Goal: Information Seeking & Learning: Learn about a topic

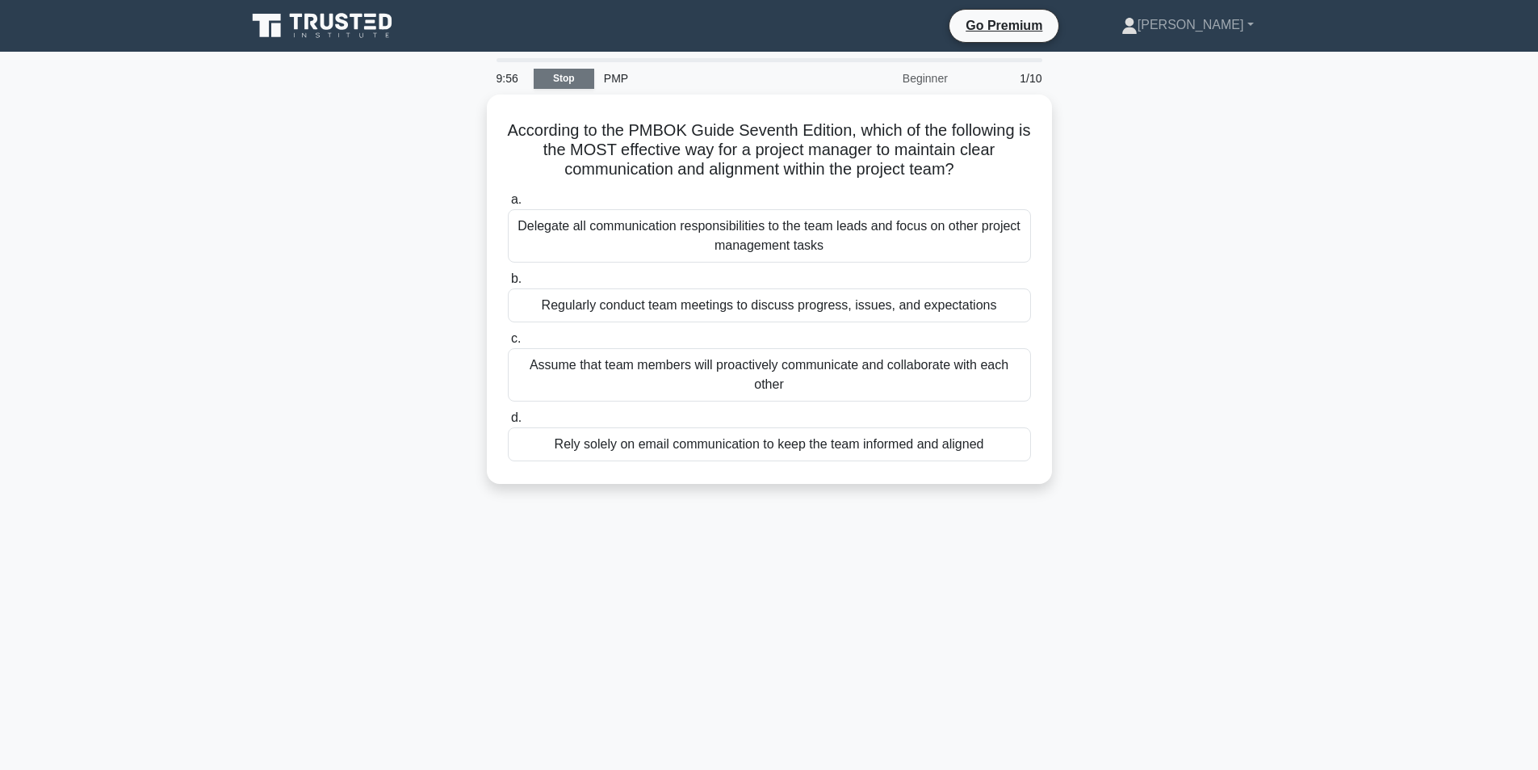
click at [574, 86] on link "Stop" at bounding box center [564, 79] width 61 height 20
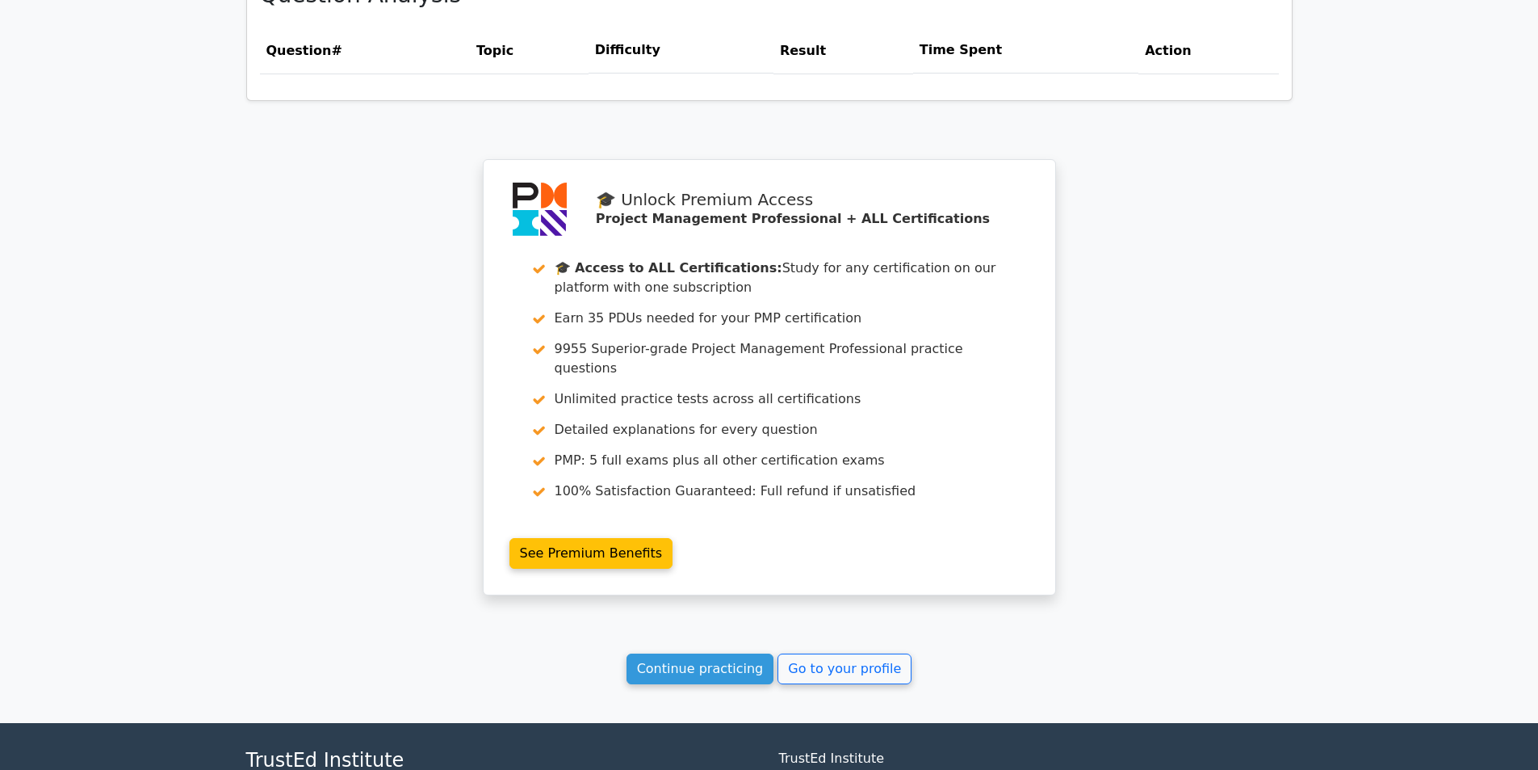
scroll to position [565, 0]
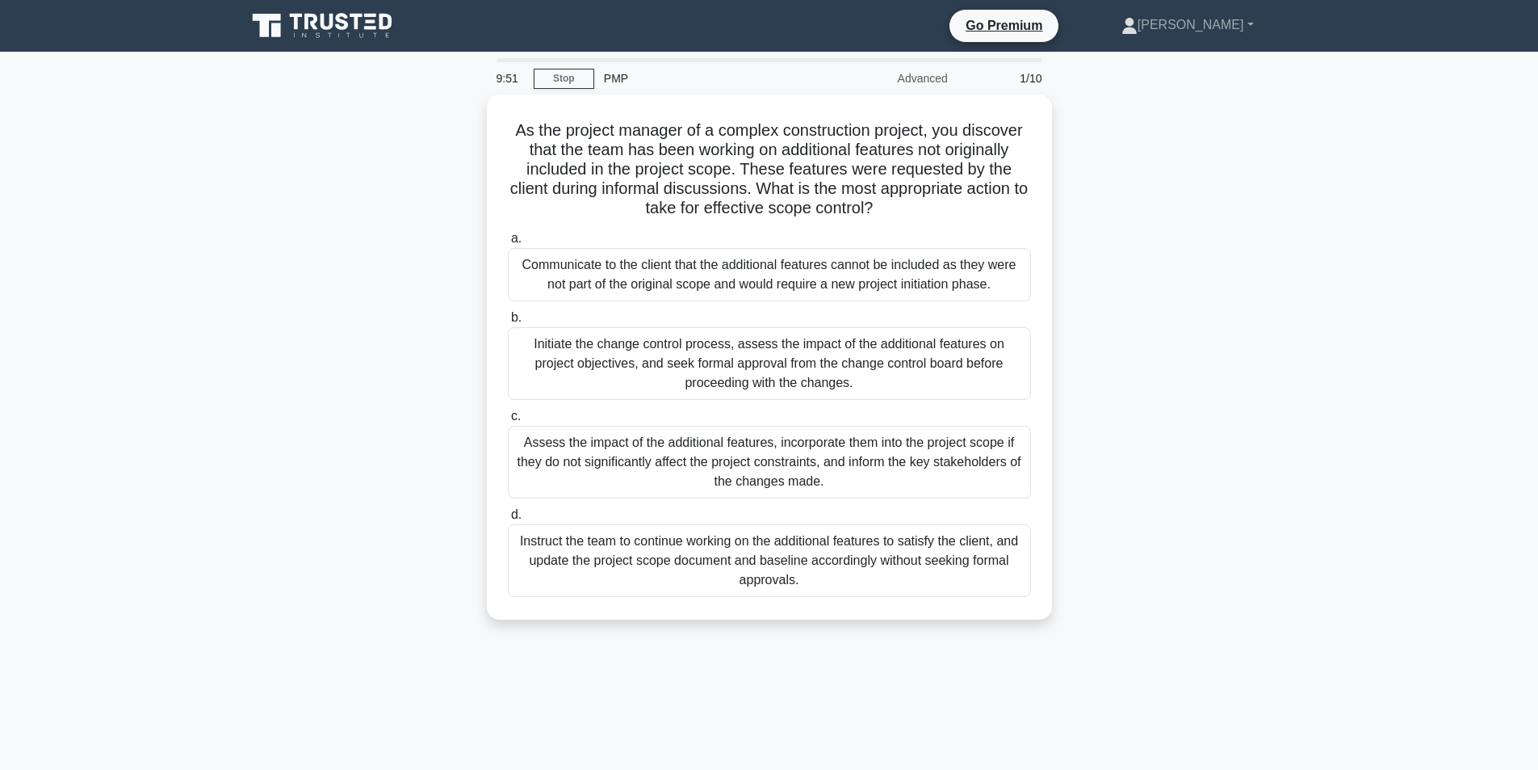
drag, startPoint x: 908, startPoint y: 208, endPoint x: 483, endPoint y: 132, distance: 432.4
click at [483, 132] on div "As the project manager of a complex construction project, you discover that the…" at bounding box center [770, 366] width 1066 height 544
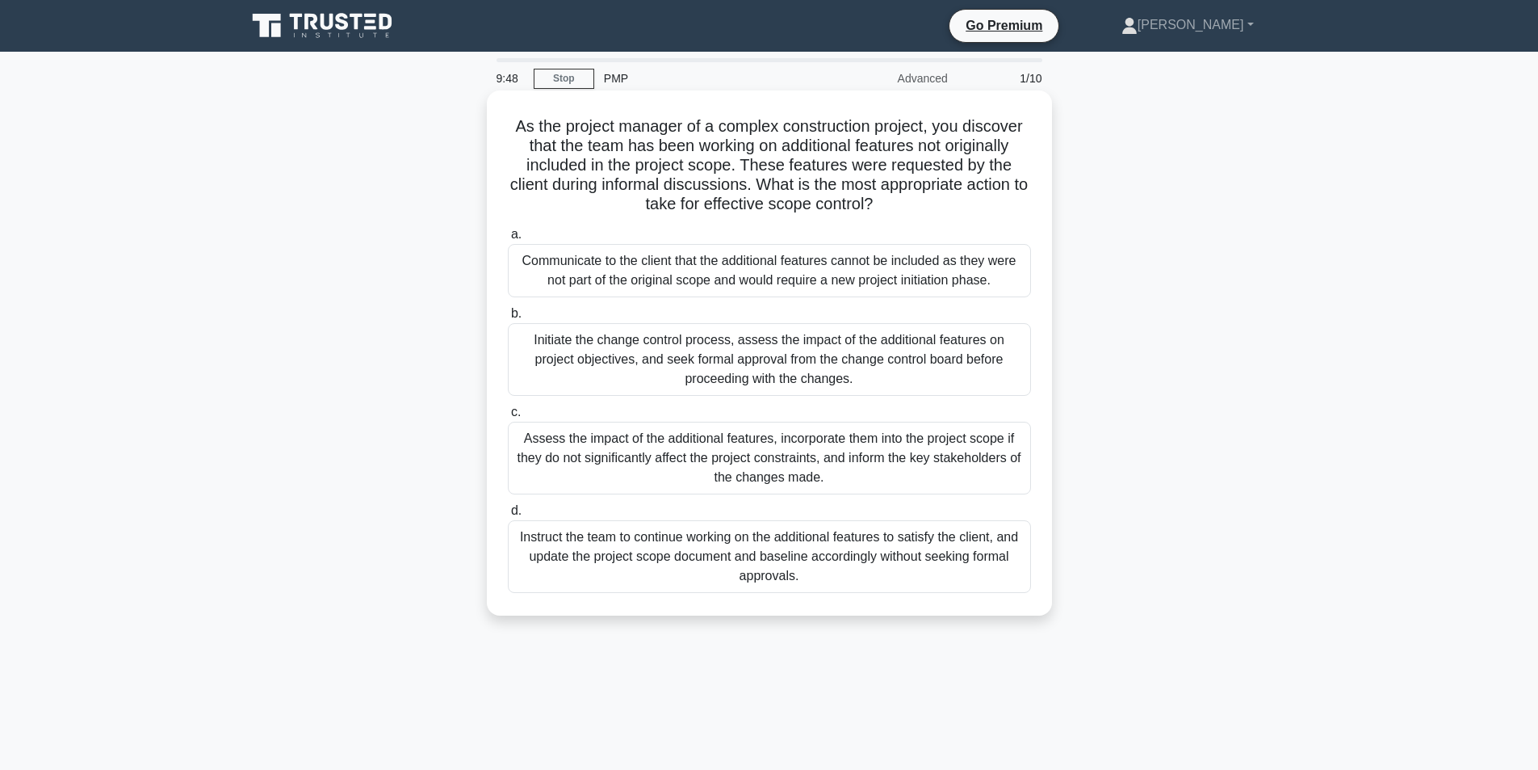
copy h5 "As the project manager of a complex construction project, you discover that the…"
click at [690, 281] on div "Communicate to the client that the additional features cannot be included as th…" at bounding box center [769, 270] width 523 height 53
click at [508, 240] on input "a. Communicate to the client that the additional features cannot be included as…" at bounding box center [508, 234] width 0 height 10
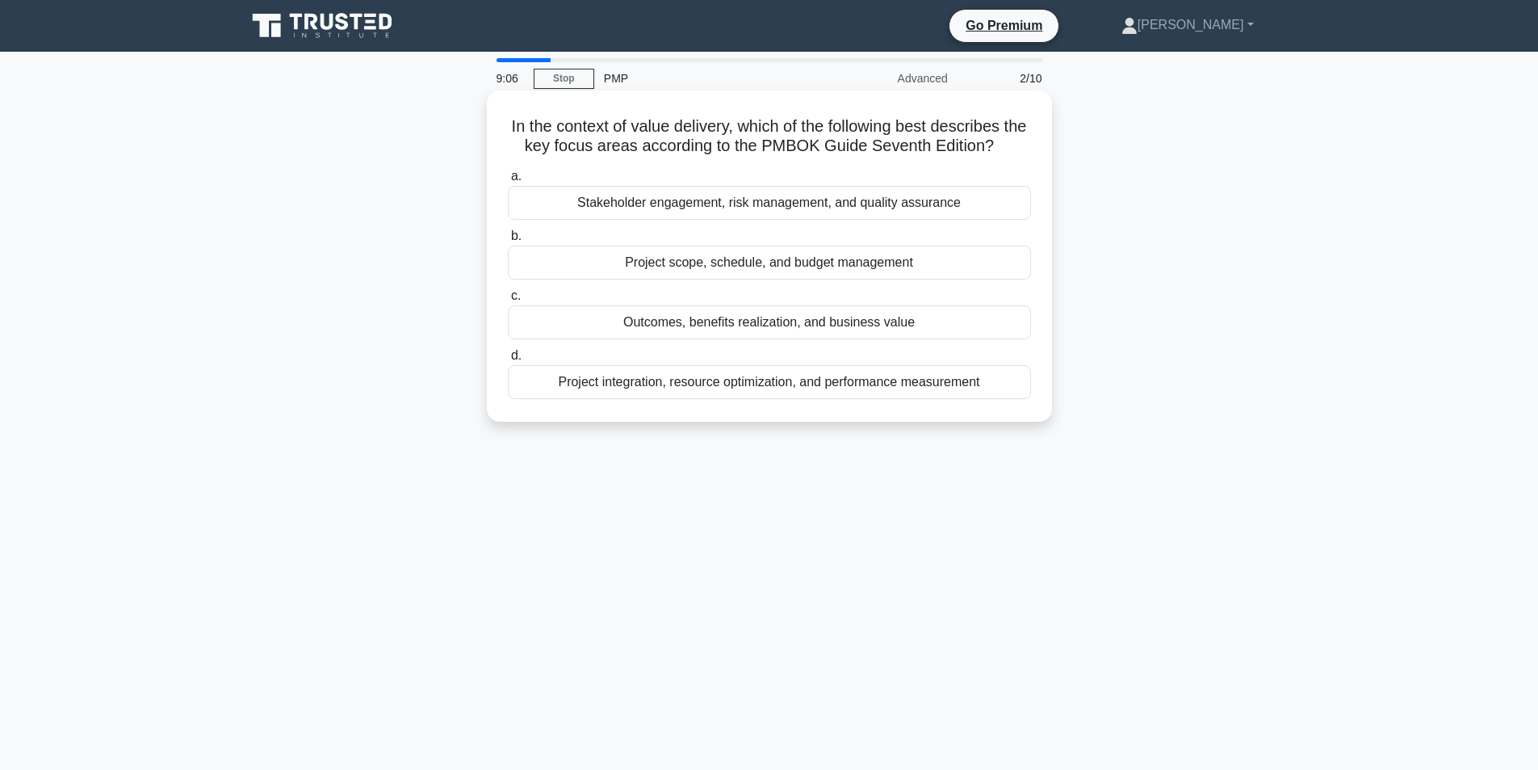
click at [703, 266] on div "Project scope, schedule, and budget management" at bounding box center [769, 262] width 523 height 34
click at [508, 241] on input "b. Project scope, schedule, and budget management" at bounding box center [508, 236] width 0 height 10
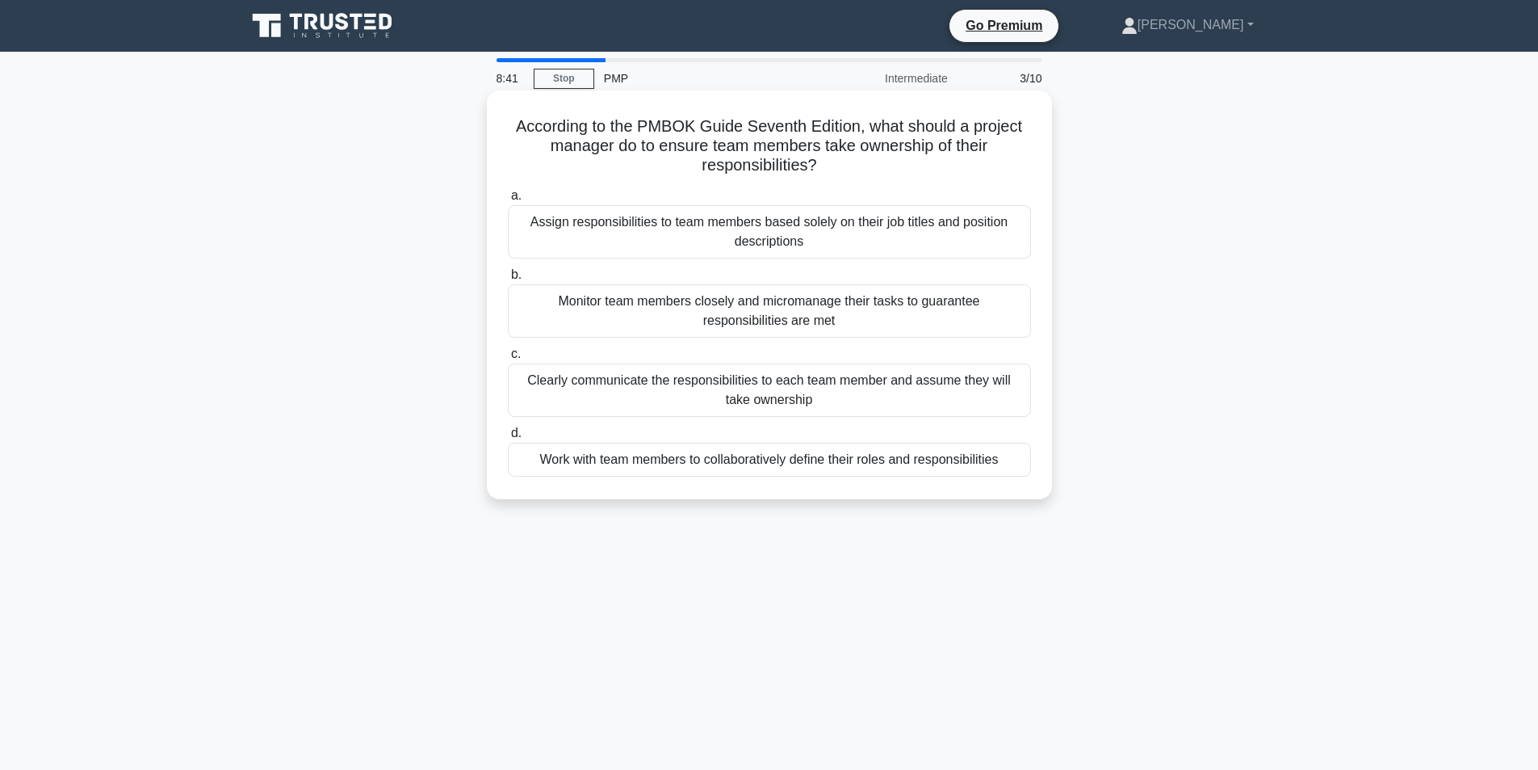
click at [908, 462] on div "Work with team members to collaboratively define their roles and responsibiliti…" at bounding box center [769, 460] width 523 height 34
click at [508, 438] on input "d. Work with team members to collaboratively define their roles and responsibil…" at bounding box center [508, 433] width 0 height 10
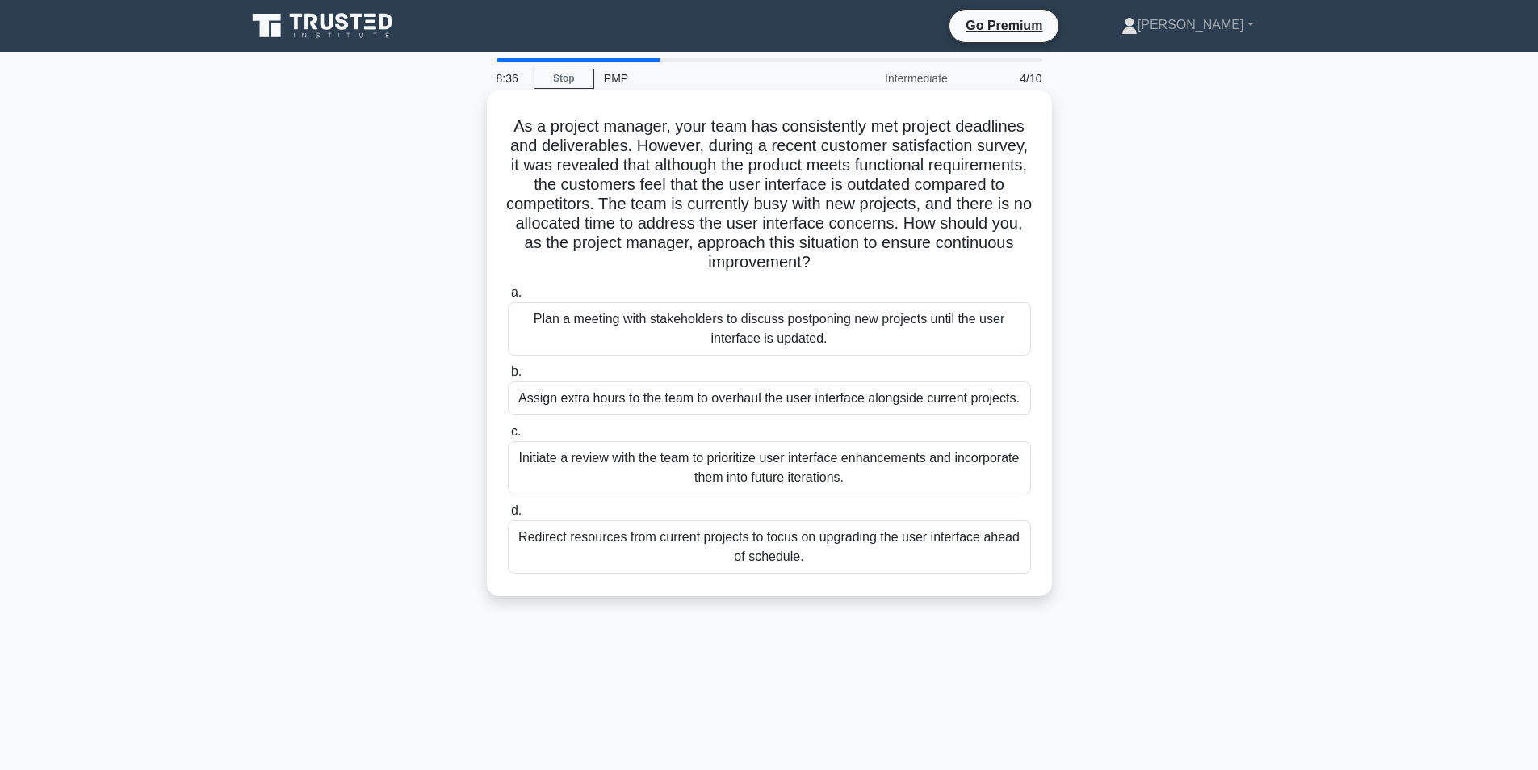
click at [778, 346] on div "Plan a meeting with stakeholders to discuss postponing new projects until the u…" at bounding box center [769, 328] width 523 height 53
click at [508, 298] on input "a. Plan a meeting with stakeholders to discuss postponing new projects until th…" at bounding box center [508, 292] width 0 height 10
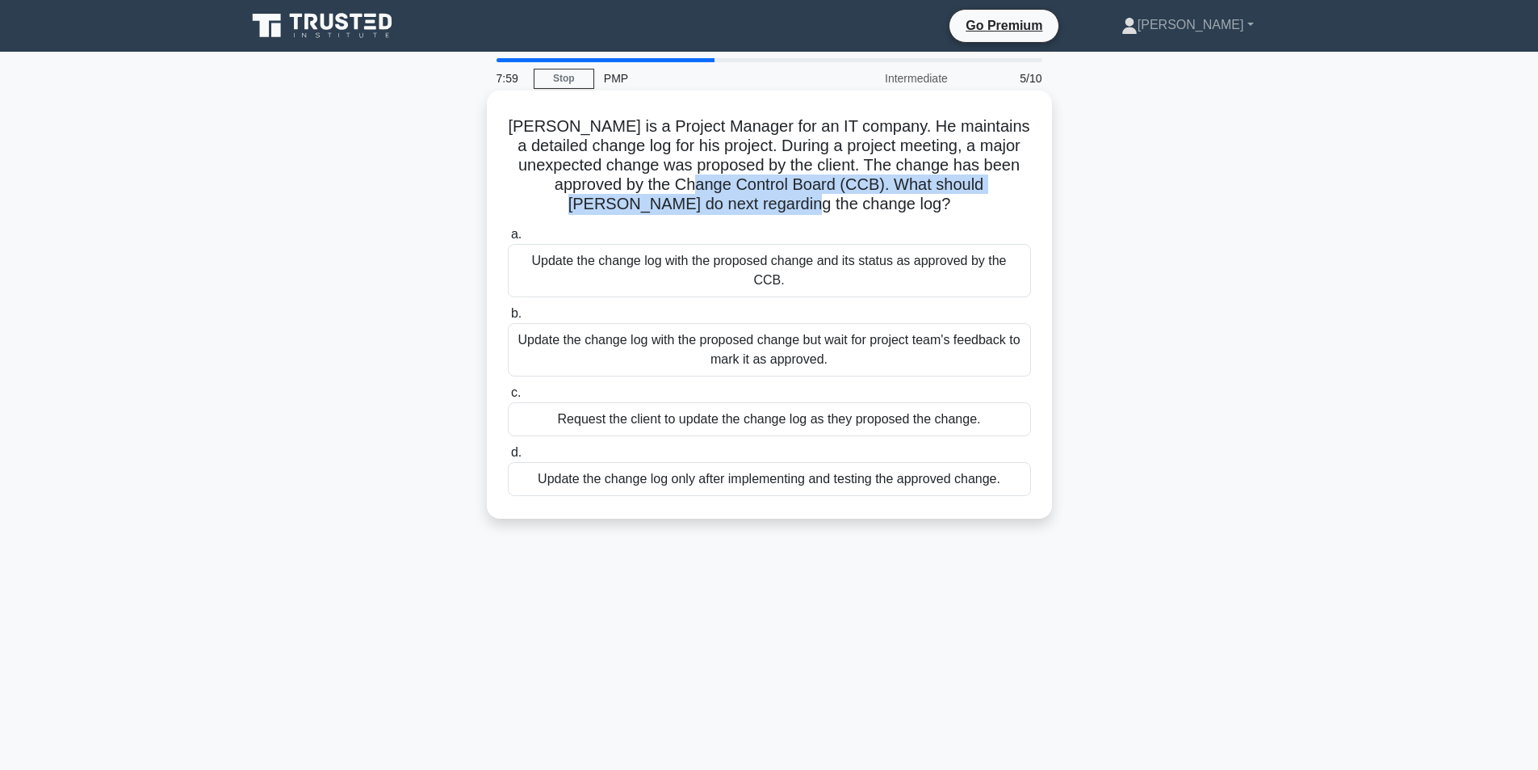
drag, startPoint x: 879, startPoint y: 208, endPoint x: 669, endPoint y: 162, distance: 215.1
click at [708, 174] on h5 "Mark is a Project Manager for an IT company. He maintains a detailed change log…" at bounding box center [769, 165] width 527 height 99
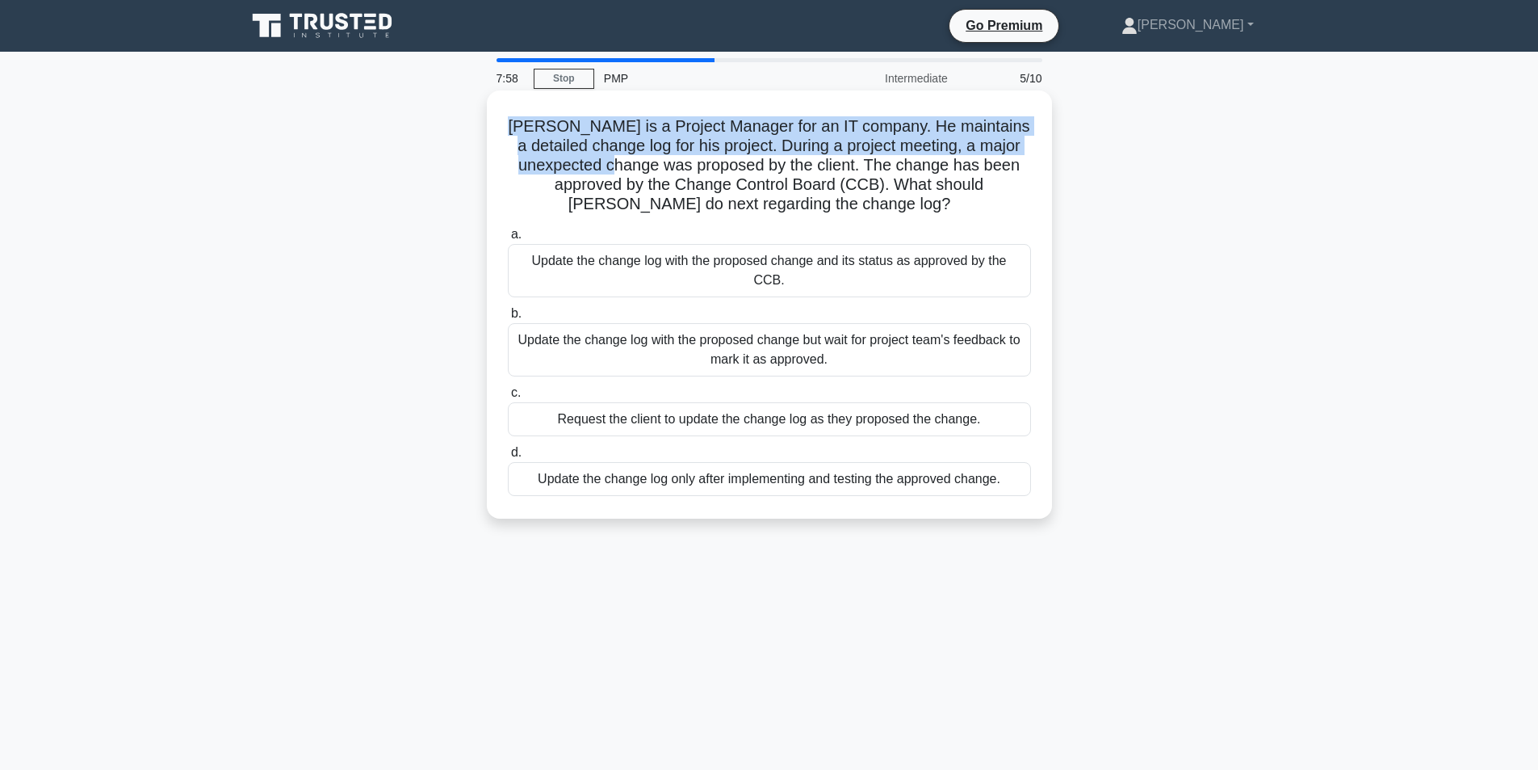
drag, startPoint x: 669, startPoint y: 162, endPoint x: 506, endPoint y: 120, distance: 168.2
click at [506, 120] on h5 "Mark is a Project Manager for an IT company. He maintains a detailed change log…" at bounding box center [769, 165] width 527 height 99
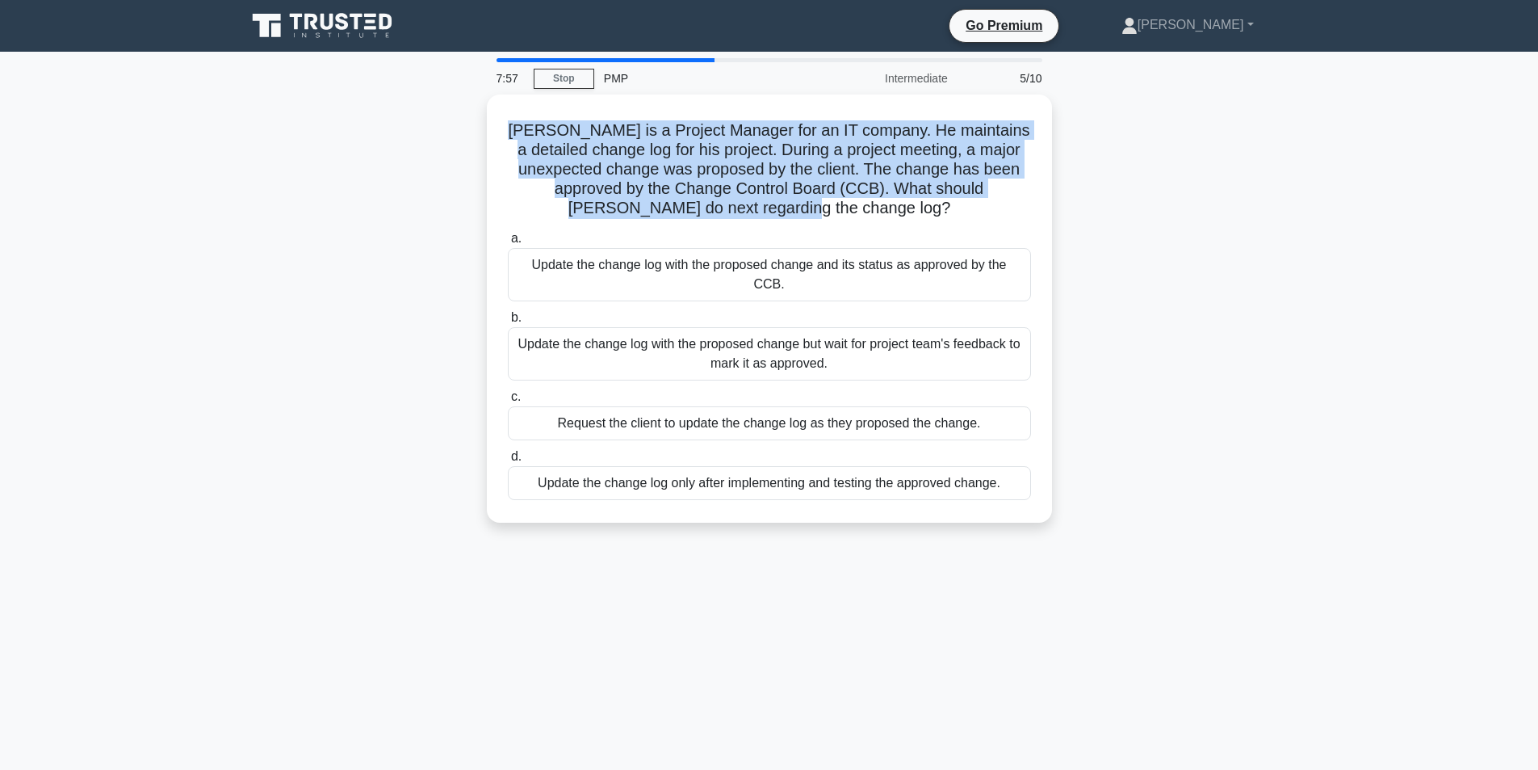
drag, startPoint x: 876, startPoint y: 212, endPoint x: 403, endPoint y: 127, distance: 480.7
click at [403, 127] on div "Mark is a Project Manager for an IT company. He maintains a detailed change log…" at bounding box center [770, 317] width 1066 height 447
copy h5 "Mark is a Project Manager for an IT company. He maintains a detailed change log…"
drag, startPoint x: 515, startPoint y: 258, endPoint x: 1062, endPoint y: 275, distance: 546.9
click at [1062, 275] on div "Mark is a Project Manager for an IT company. He maintains a detailed change log…" at bounding box center [770, 317] width 1066 height 447
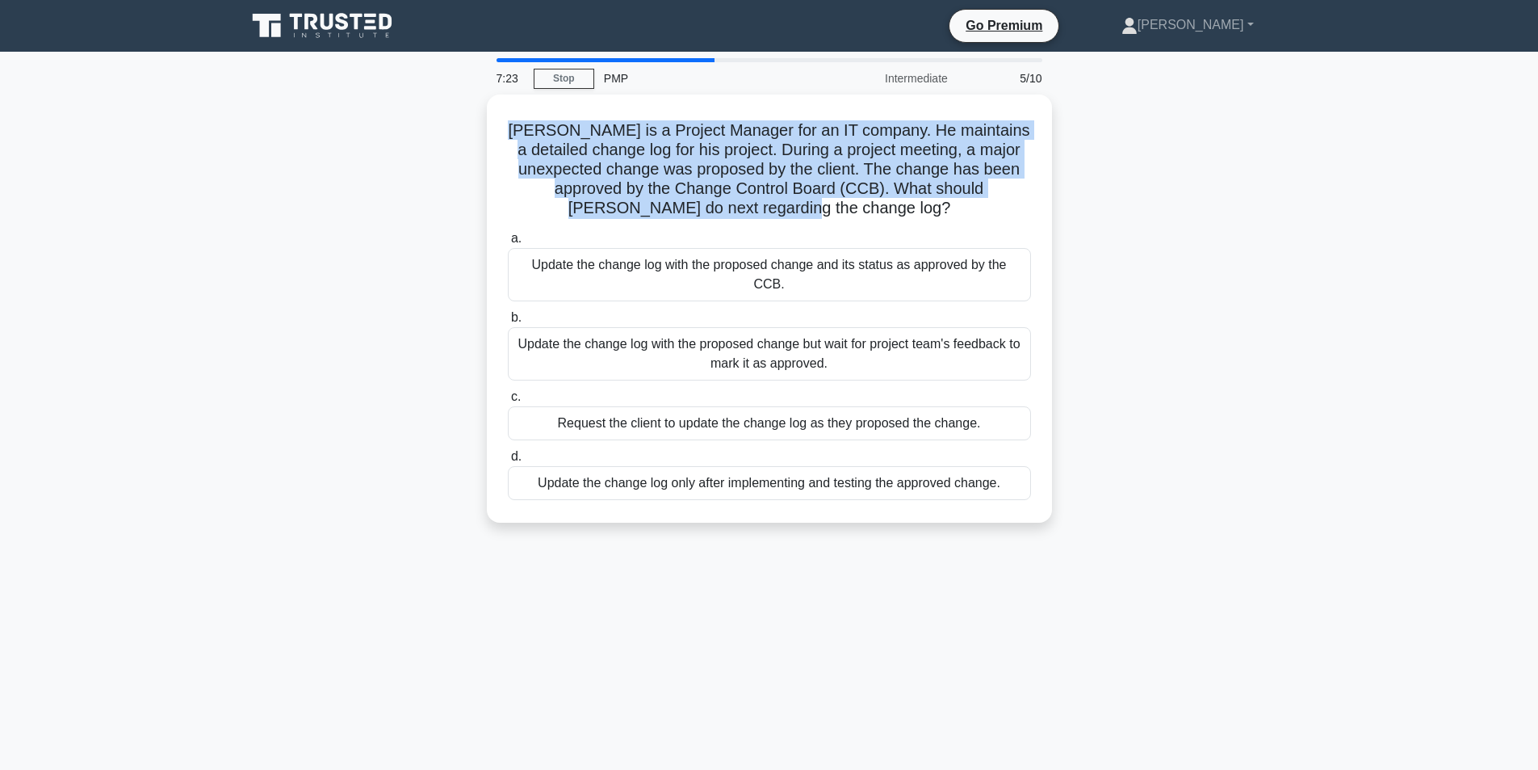
copy div "Update the change log with the proposed change and its status as approved by th…"
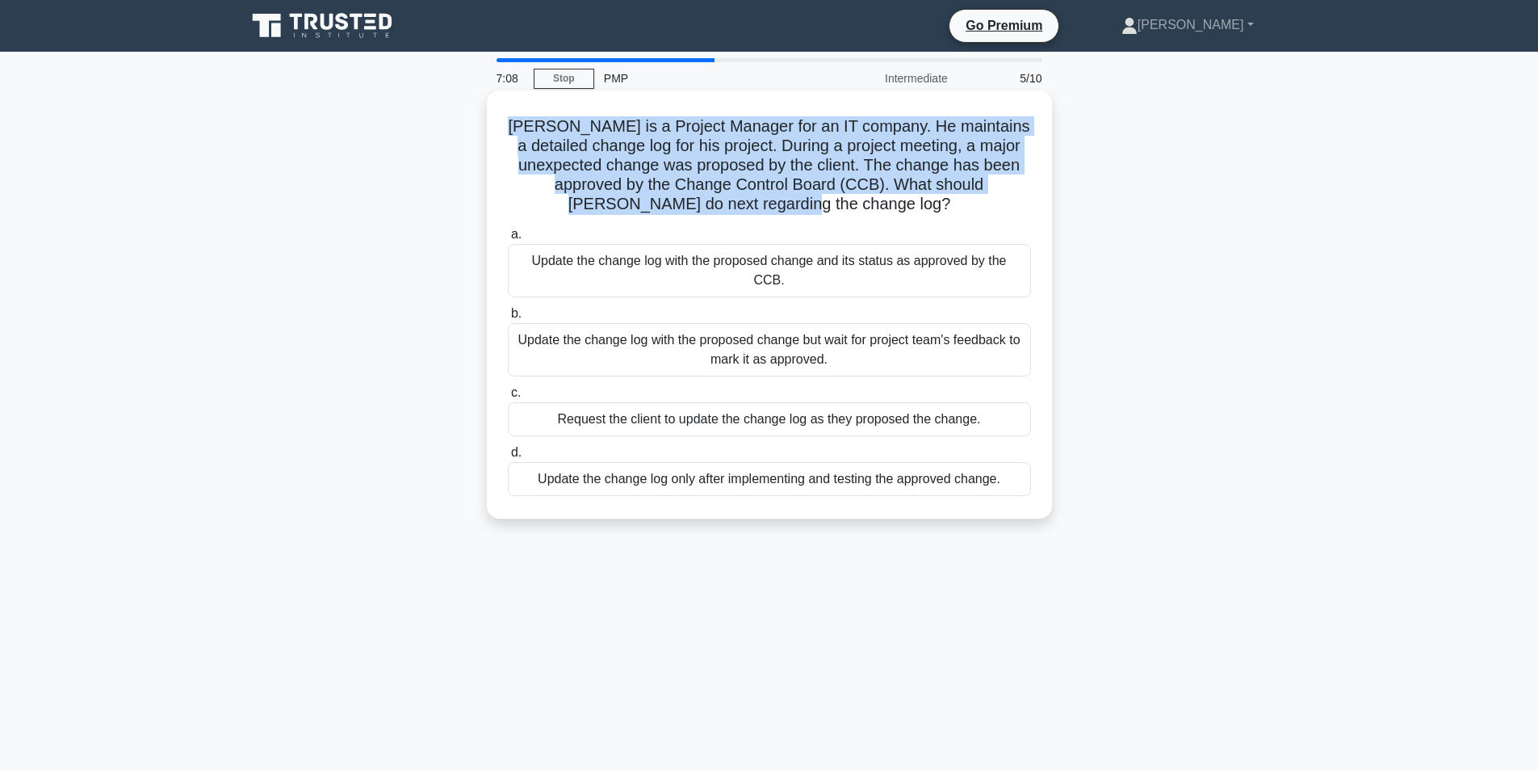
drag, startPoint x: 857, startPoint y: 348, endPoint x: 510, endPoint y: 302, distance: 350.3
click at [510, 304] on label "b. Update the change log with the proposed change but wait for project team's f…" at bounding box center [769, 340] width 523 height 73
click at [715, 339] on div "Update the change log with the proposed change but wait for project team's feed…" at bounding box center [769, 349] width 523 height 53
click at [508, 319] on input "b. Update the change log with the proposed change but wait for project team's f…" at bounding box center [508, 313] width 0 height 10
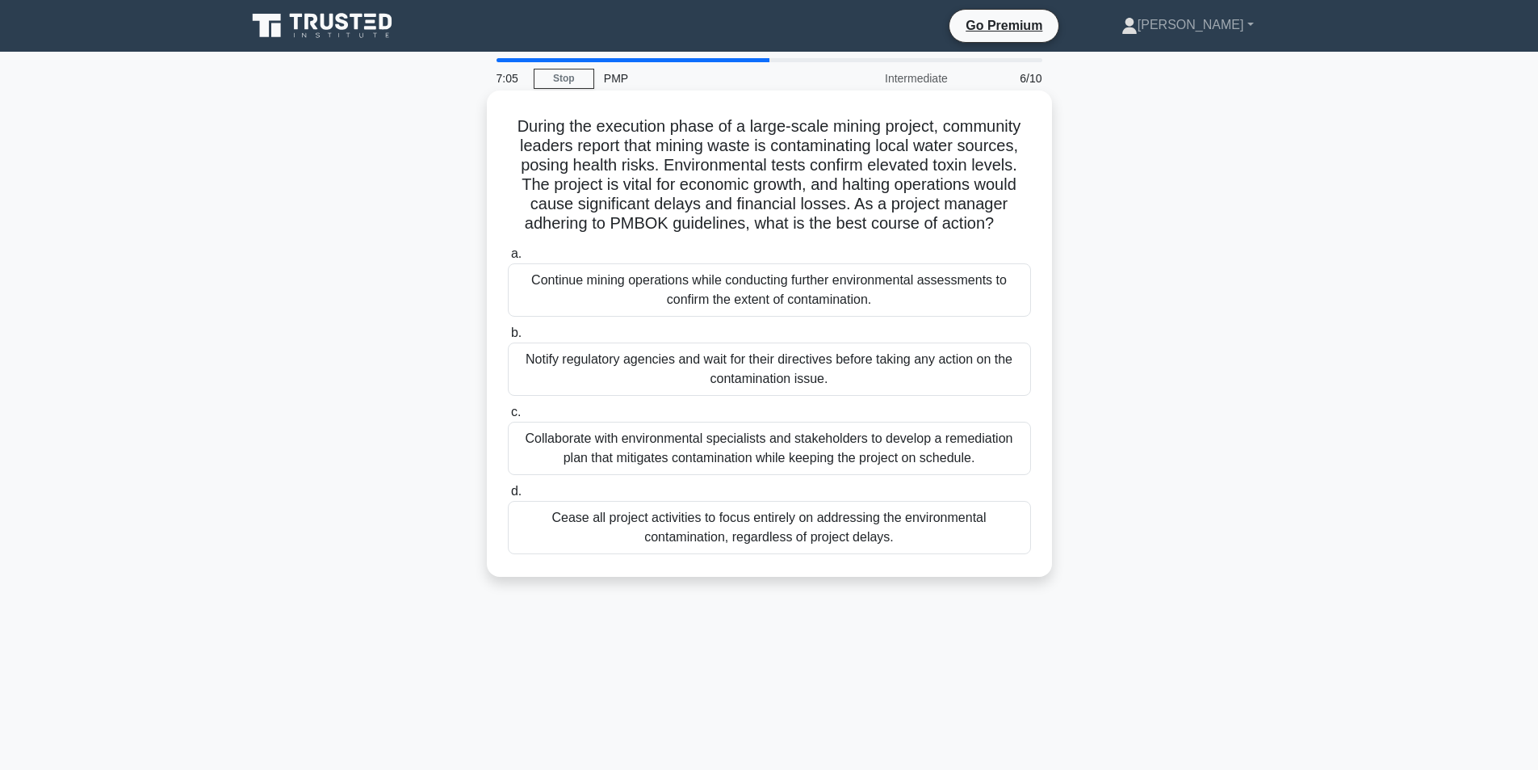
click at [833, 388] on div "Notify regulatory agencies and wait for their directives before taking any acti…" at bounding box center [769, 368] width 523 height 53
click at [508, 338] on input "b. Notify regulatory agencies and wait for their directives before taking any a…" at bounding box center [508, 333] width 0 height 10
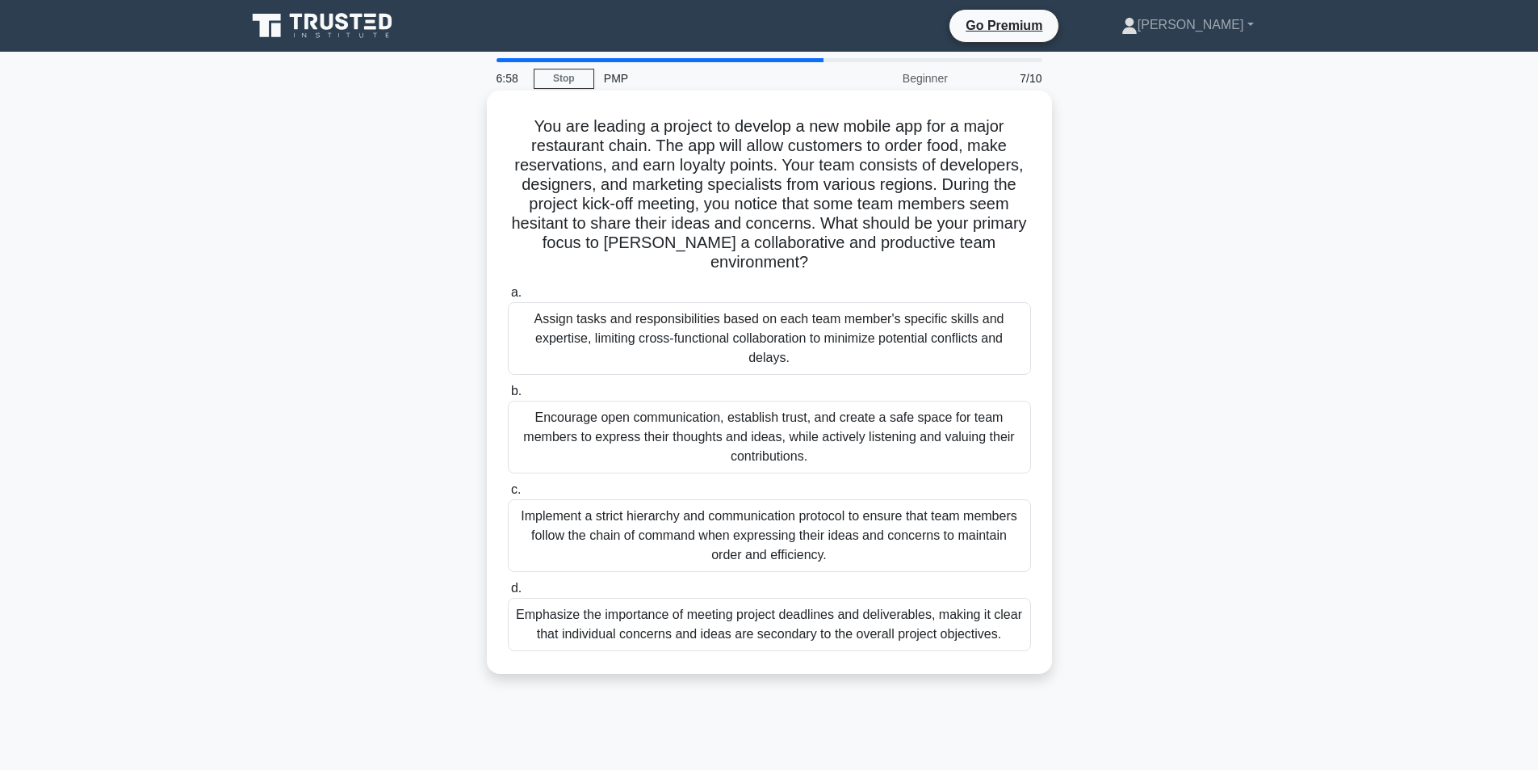
click at [773, 518] on div "Implement a strict hierarchy and communication protocol to ensure that team mem…" at bounding box center [769, 535] width 523 height 73
click at [508, 495] on input "c. Implement a strict hierarchy and communication protocol to ensure that team …" at bounding box center [508, 490] width 0 height 10
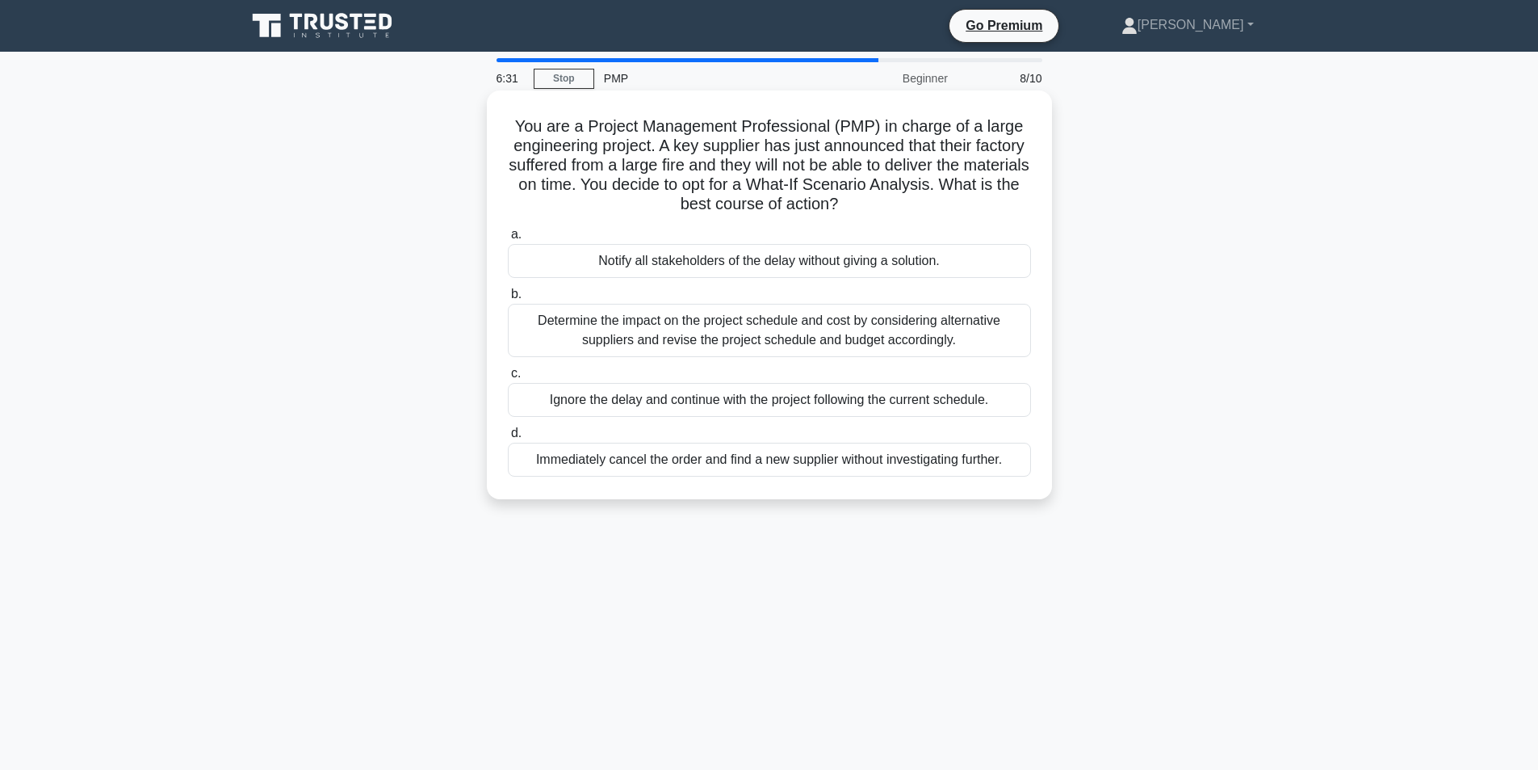
click at [871, 396] on div "Ignore the delay and continue with the project following the current schedule." at bounding box center [769, 400] width 523 height 34
click at [508, 379] on input "c. Ignore the delay and continue with the project following the current schedul…" at bounding box center [508, 373] width 0 height 10
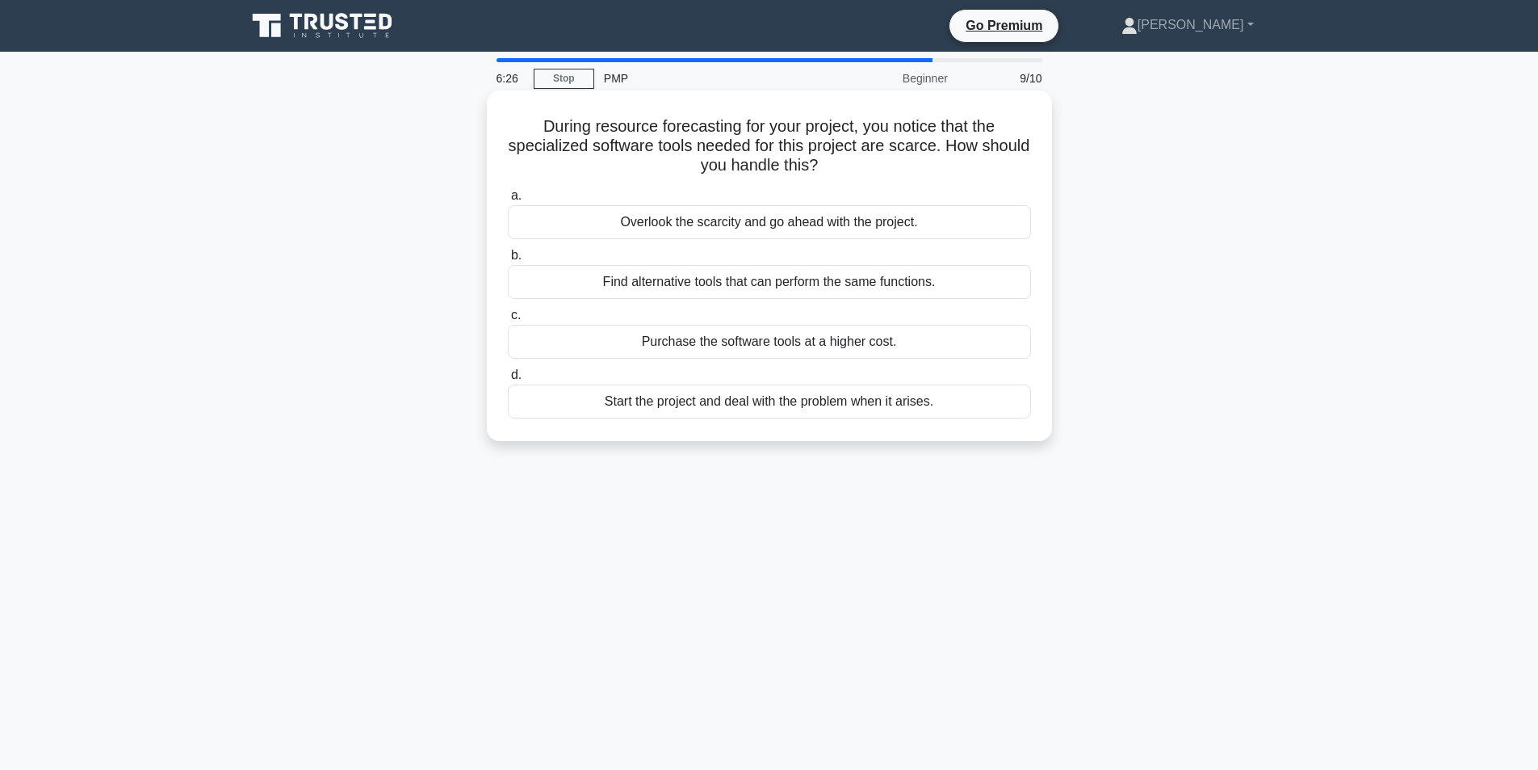
click at [784, 346] on div "Purchase the software tools at a higher cost." at bounding box center [769, 342] width 523 height 34
click at [508, 321] on input "c. Purchase the software tools at a higher cost." at bounding box center [508, 315] width 0 height 10
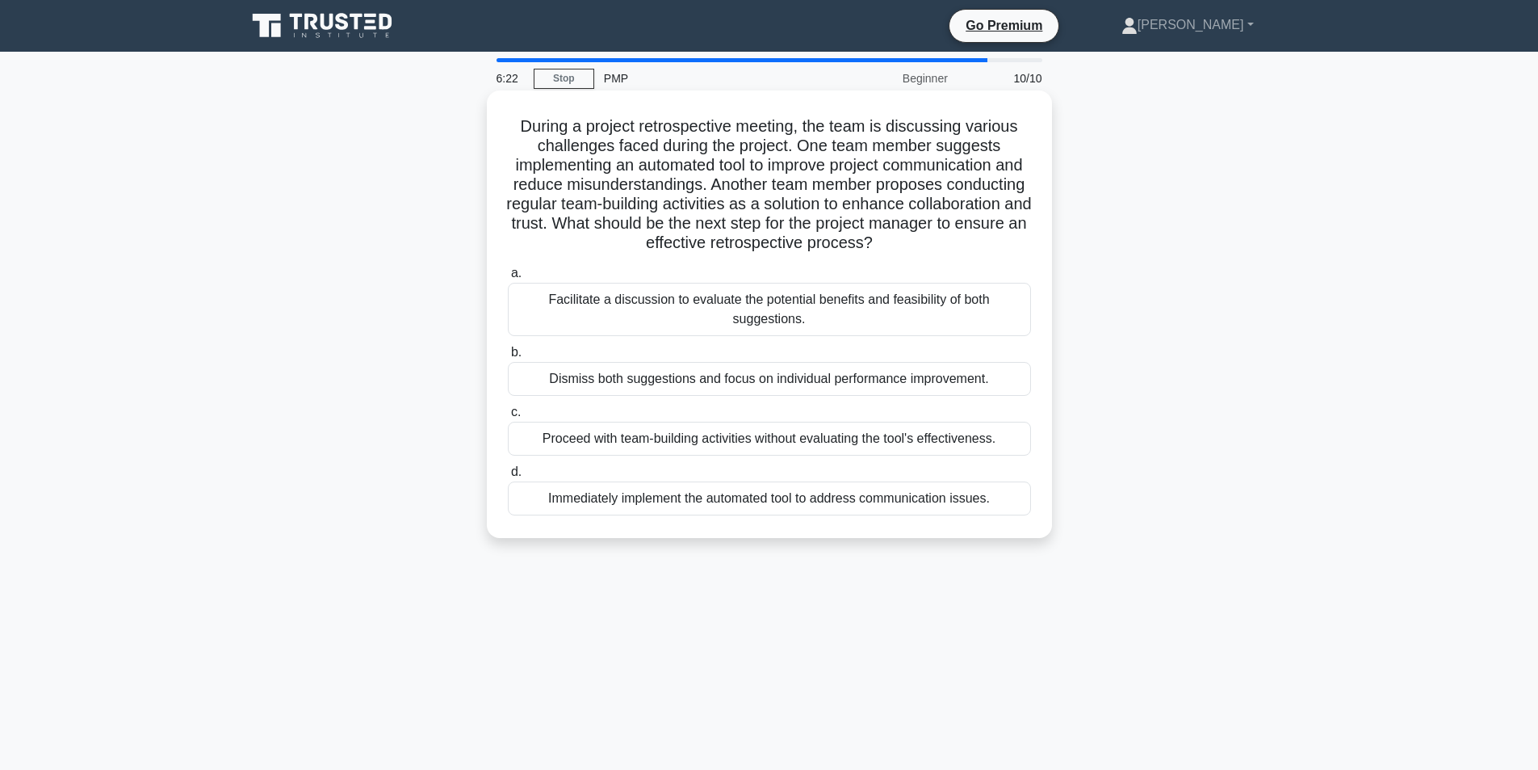
click at [712, 502] on div "Immediately implement the automated tool to address communication issues." at bounding box center [769, 498] width 523 height 34
click at [508, 477] on input "d. Immediately implement the automated tool to address communication issues." at bounding box center [508, 472] width 0 height 10
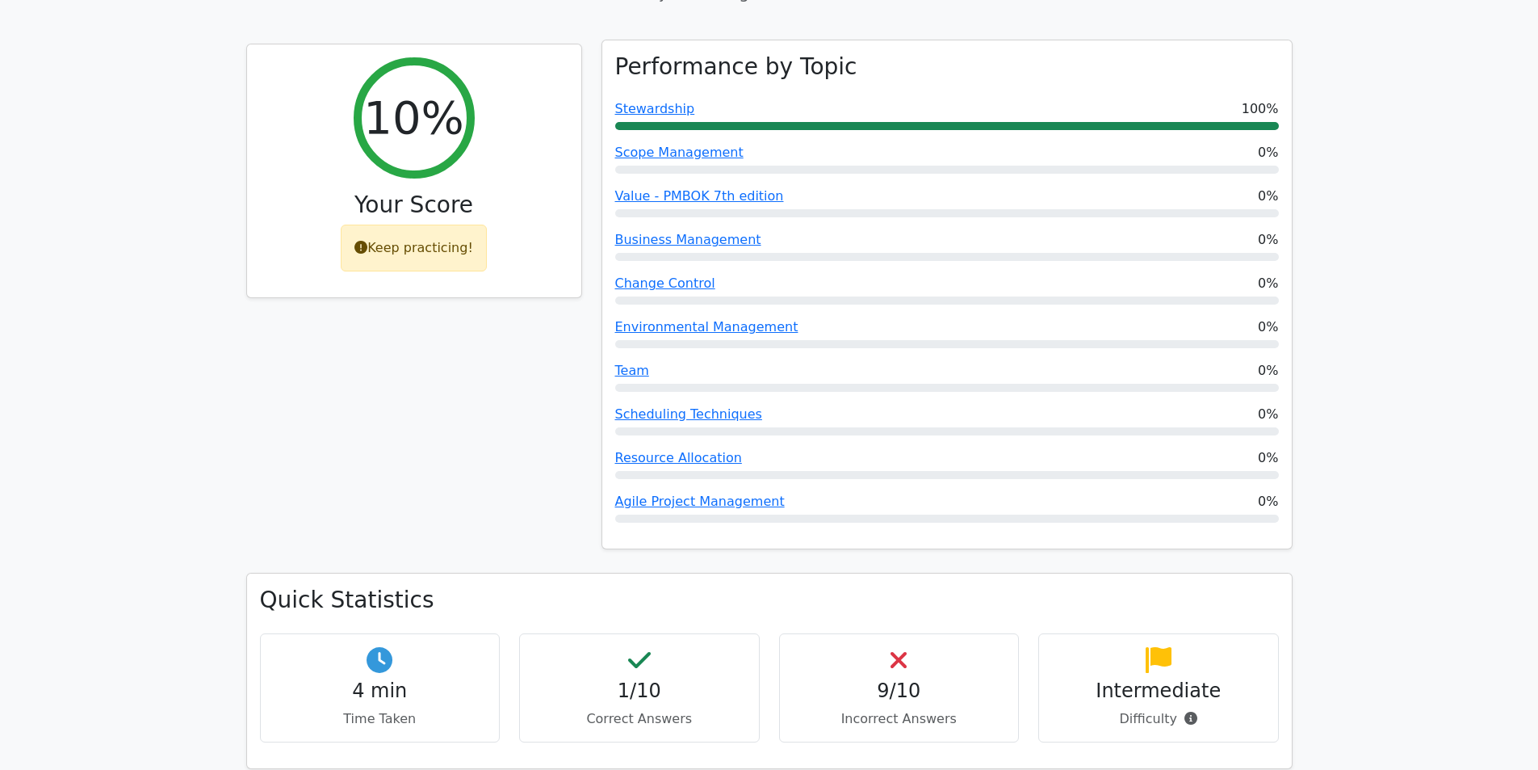
scroll to position [242, 0]
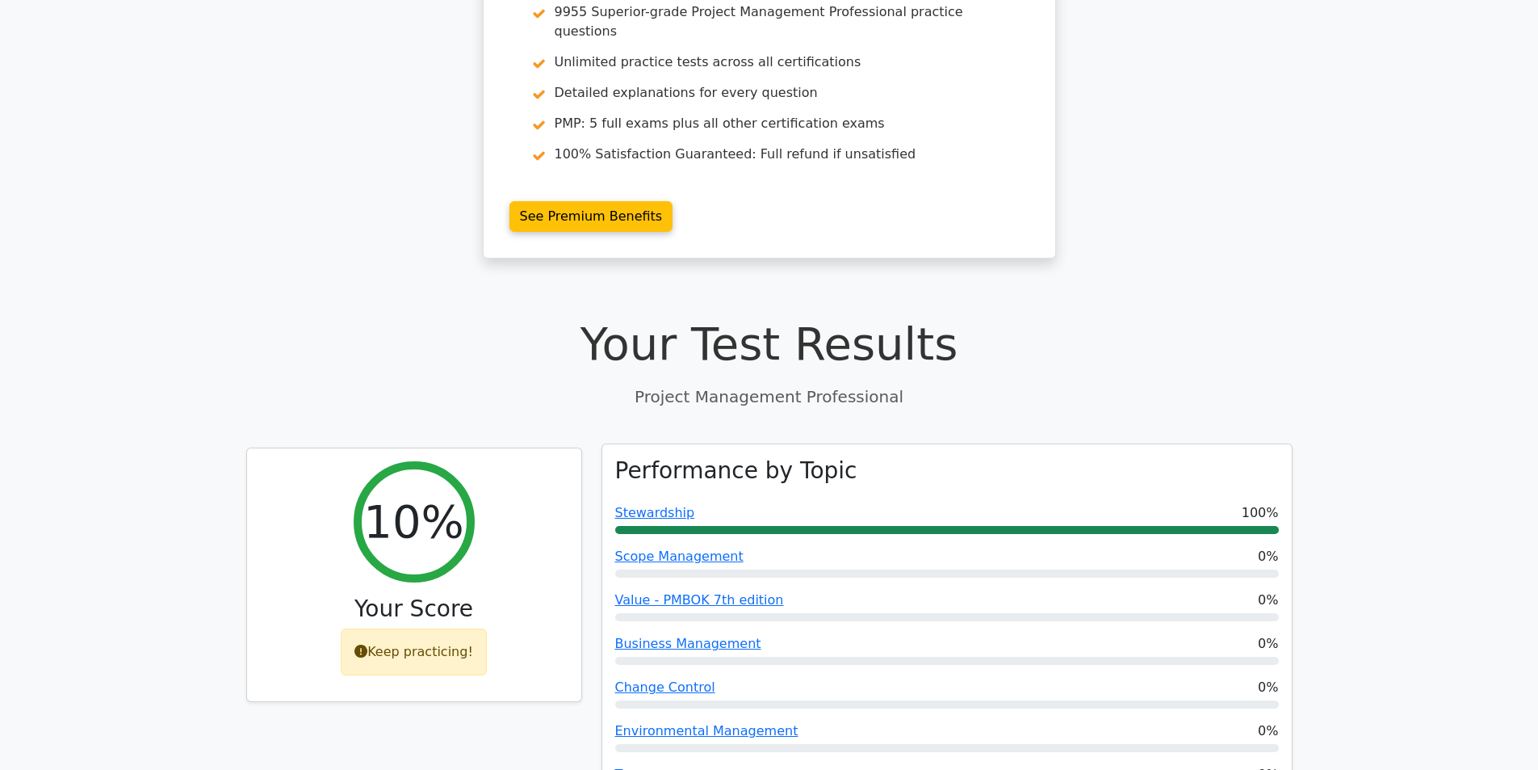
click at [804, 482] on div "Performance by Topic Stewardship 100% Scope Management 0% Value - PMBOK 7th edi…" at bounding box center [947, 698] width 690 height 509
click at [1273, 503] on span "100%" at bounding box center [1260, 512] width 37 height 19
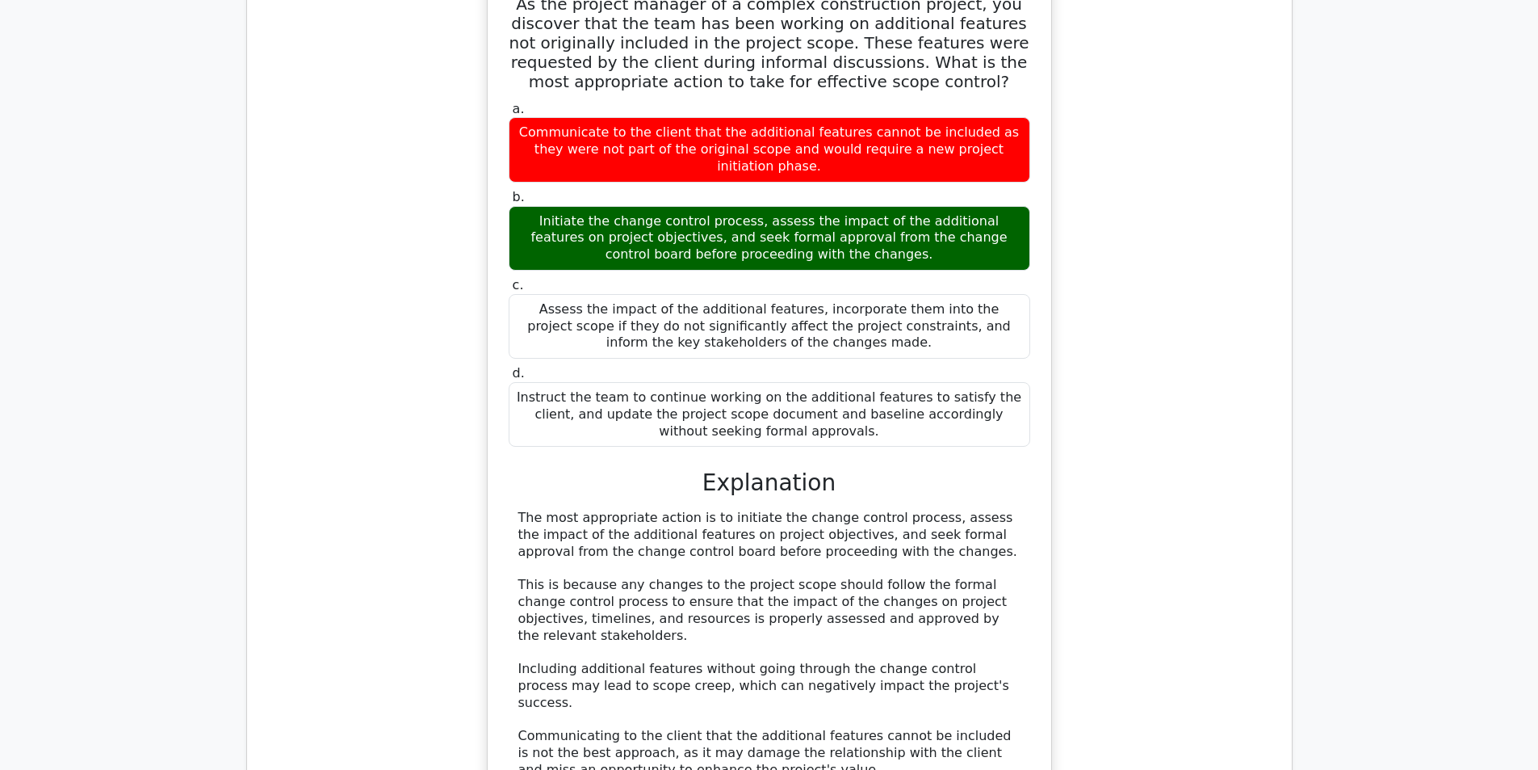
scroll to position [1292, 0]
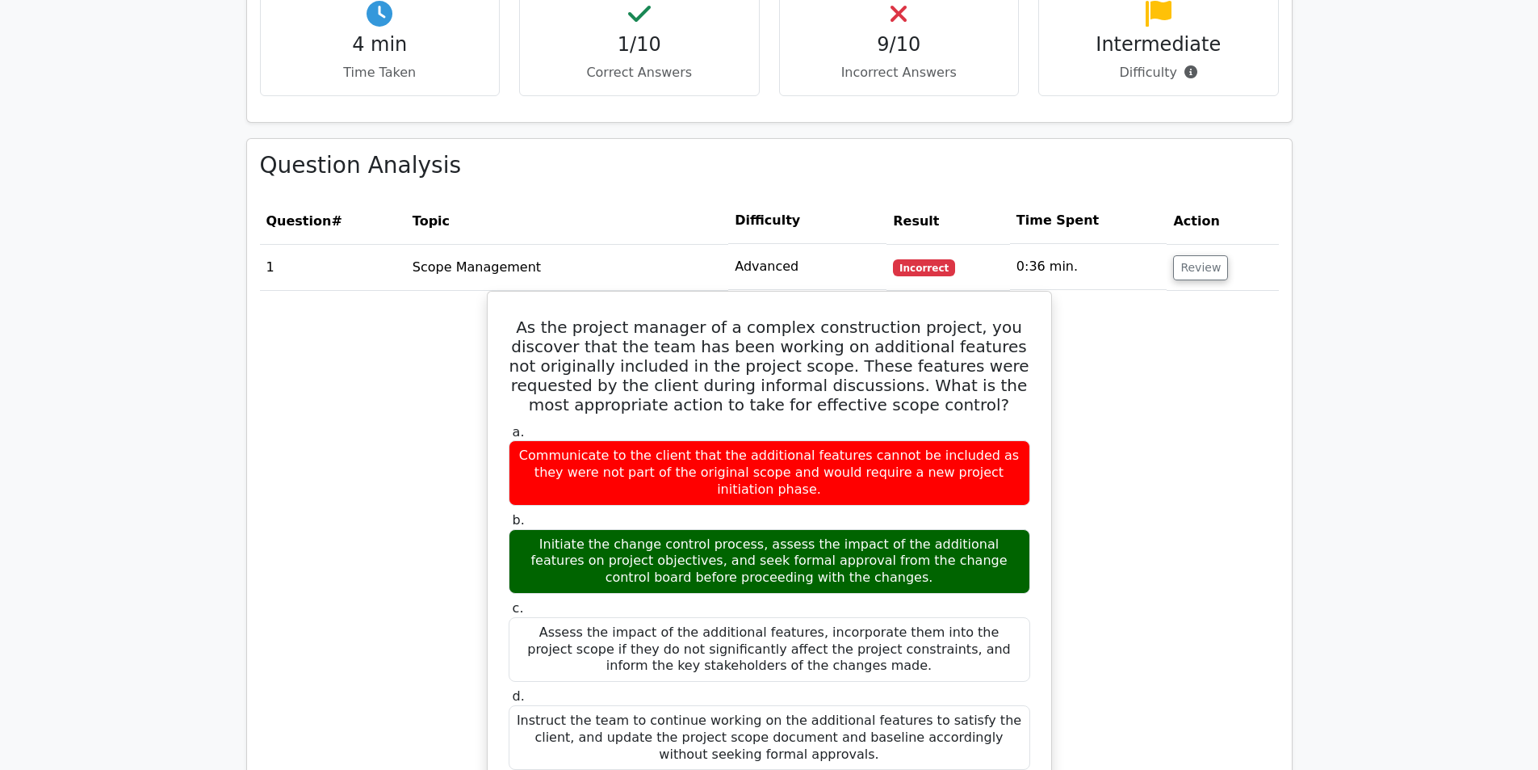
click at [270, 254] on td "1" at bounding box center [333, 267] width 146 height 46
click at [1194, 255] on button "Review" at bounding box center [1200, 267] width 55 height 25
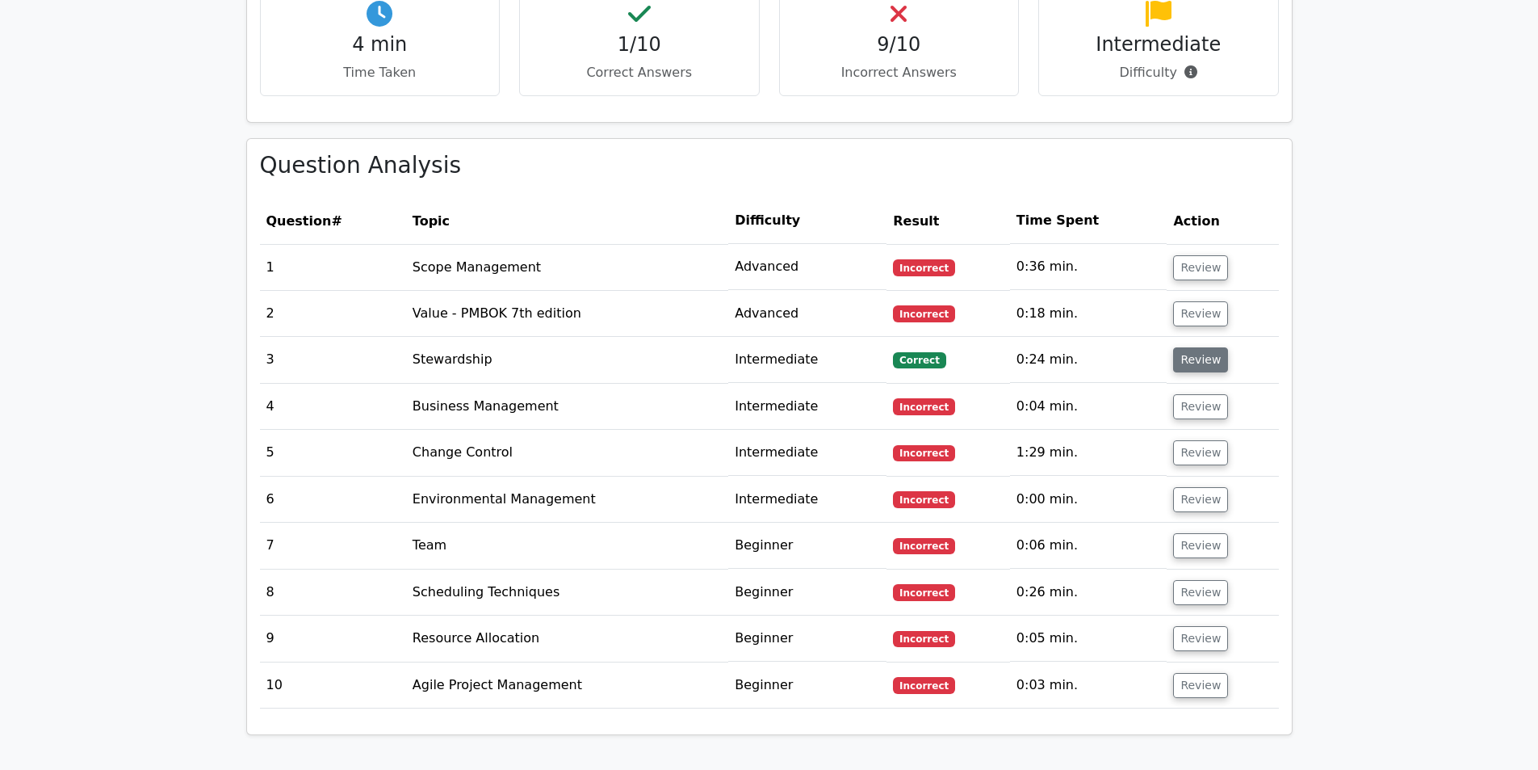
click at [1209, 347] on button "Review" at bounding box center [1200, 359] width 55 height 25
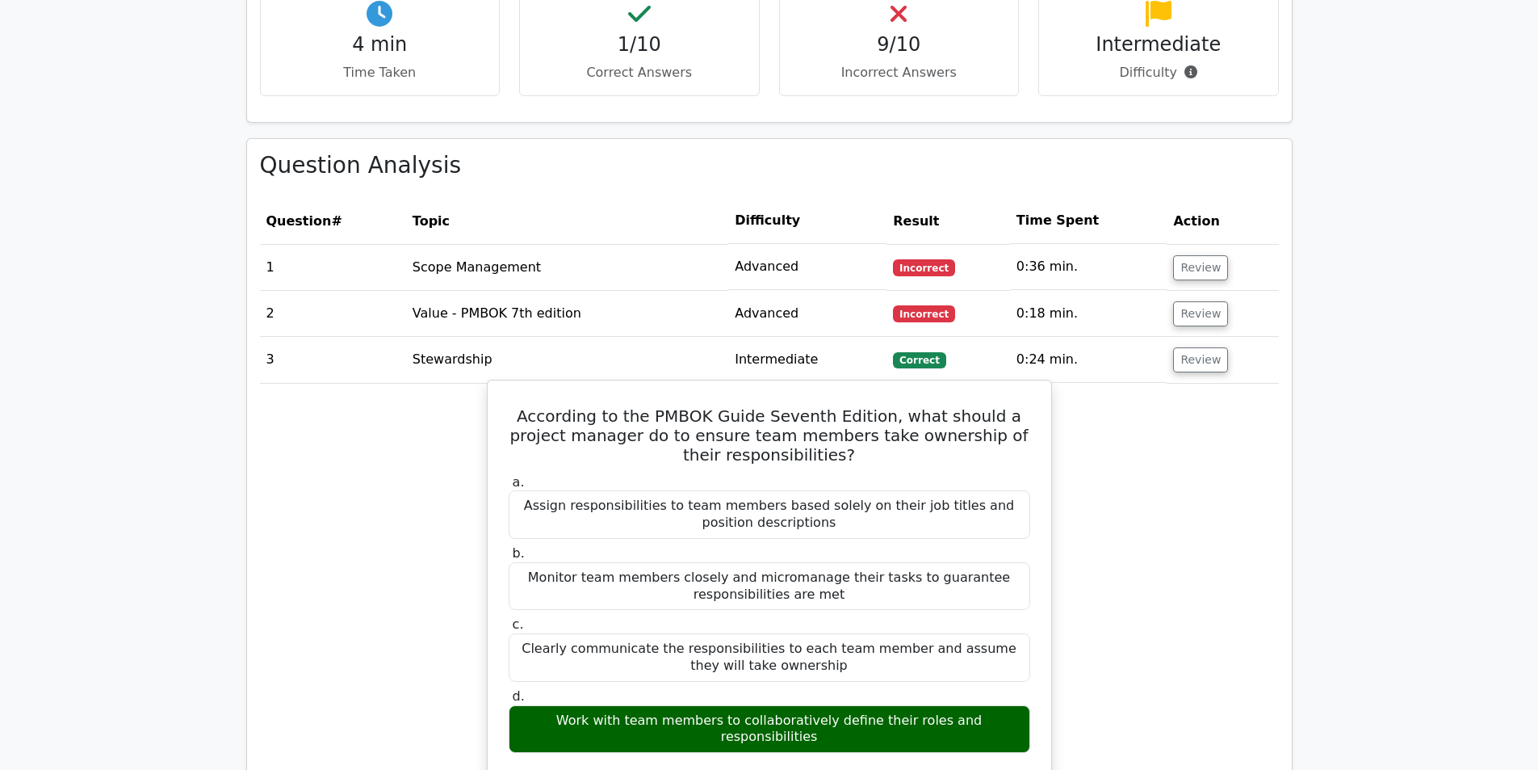
scroll to position [1534, 0]
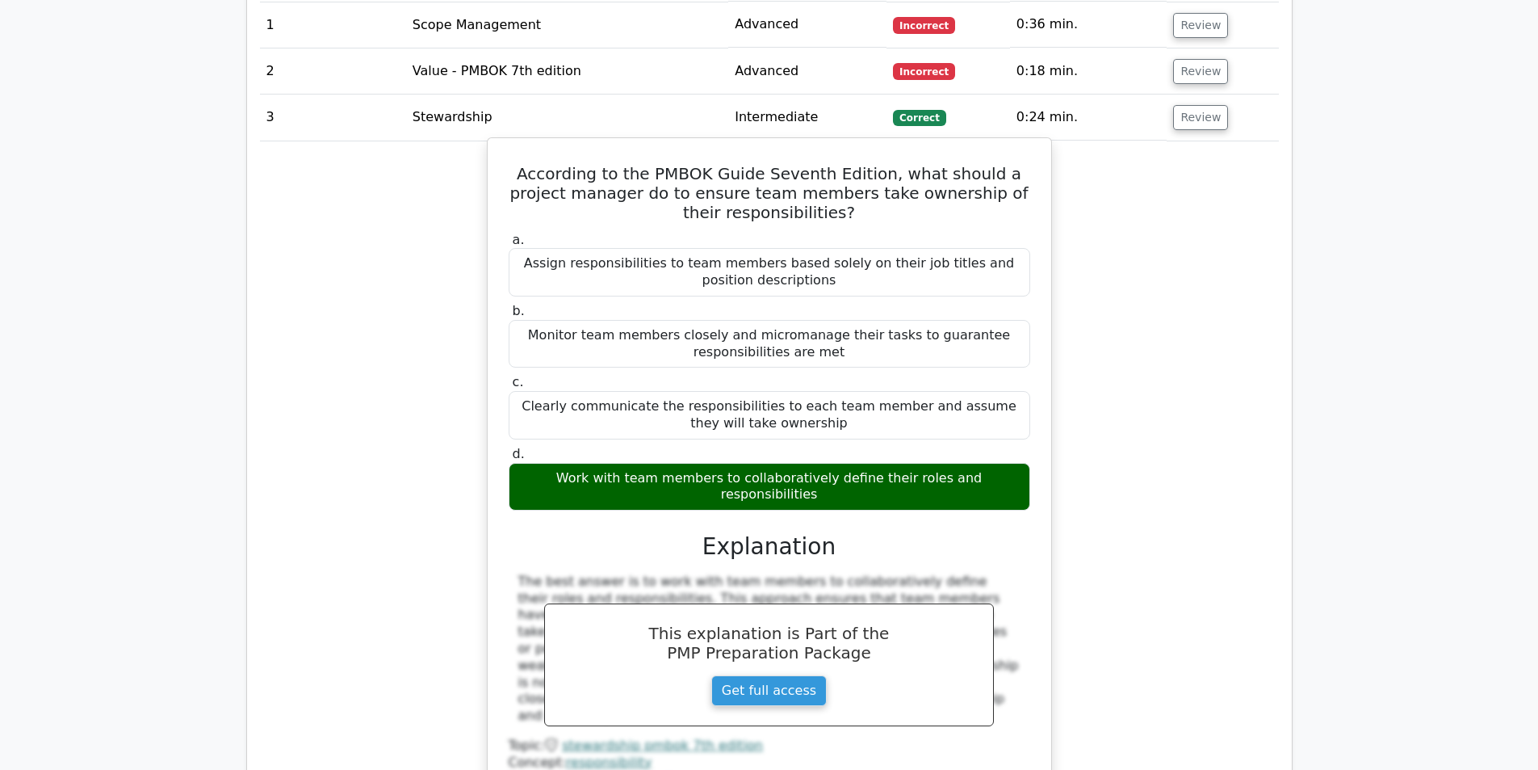
click at [629, 533] on h3 "Explanation" at bounding box center [769, 546] width 502 height 27
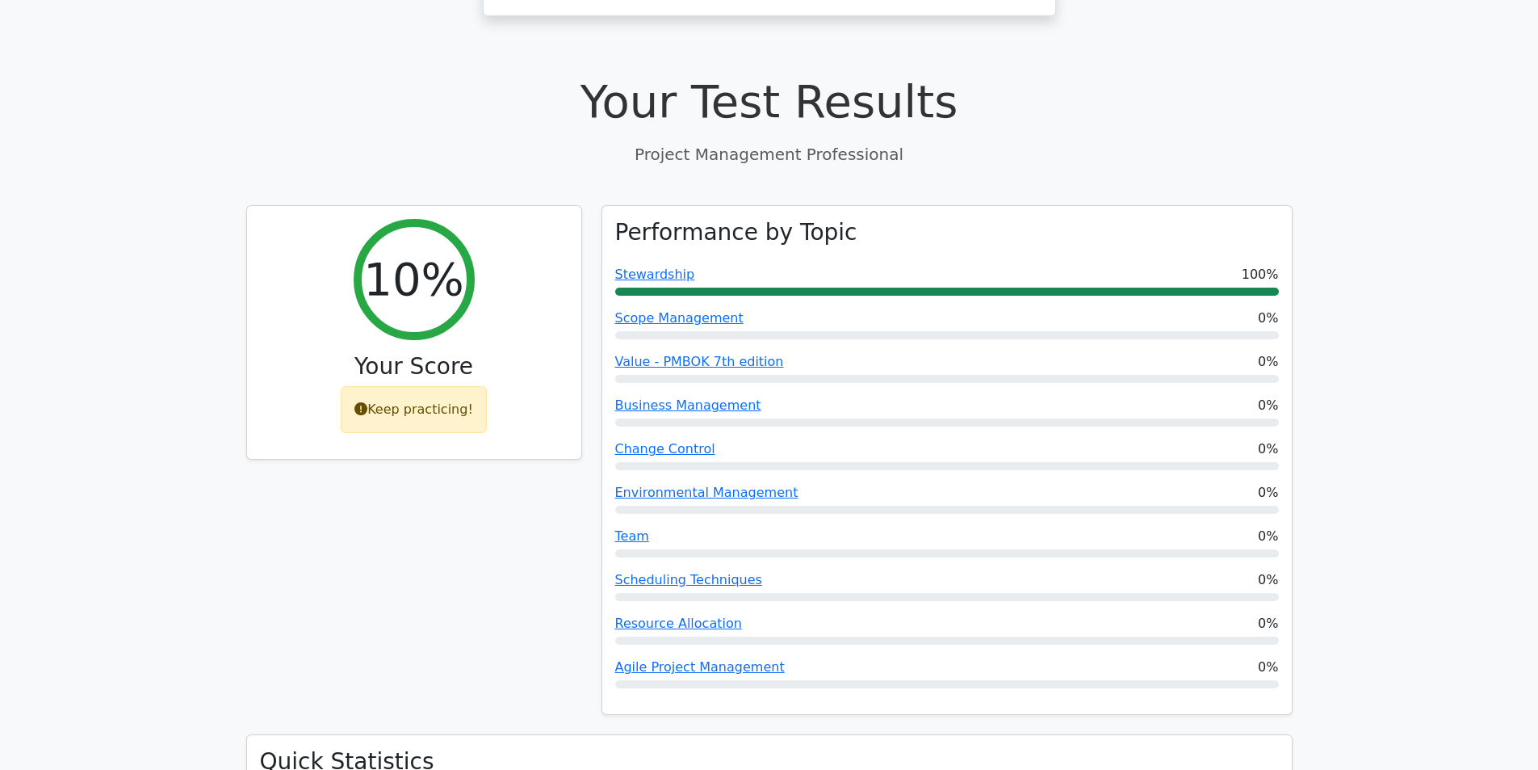
scroll to position [0, 0]
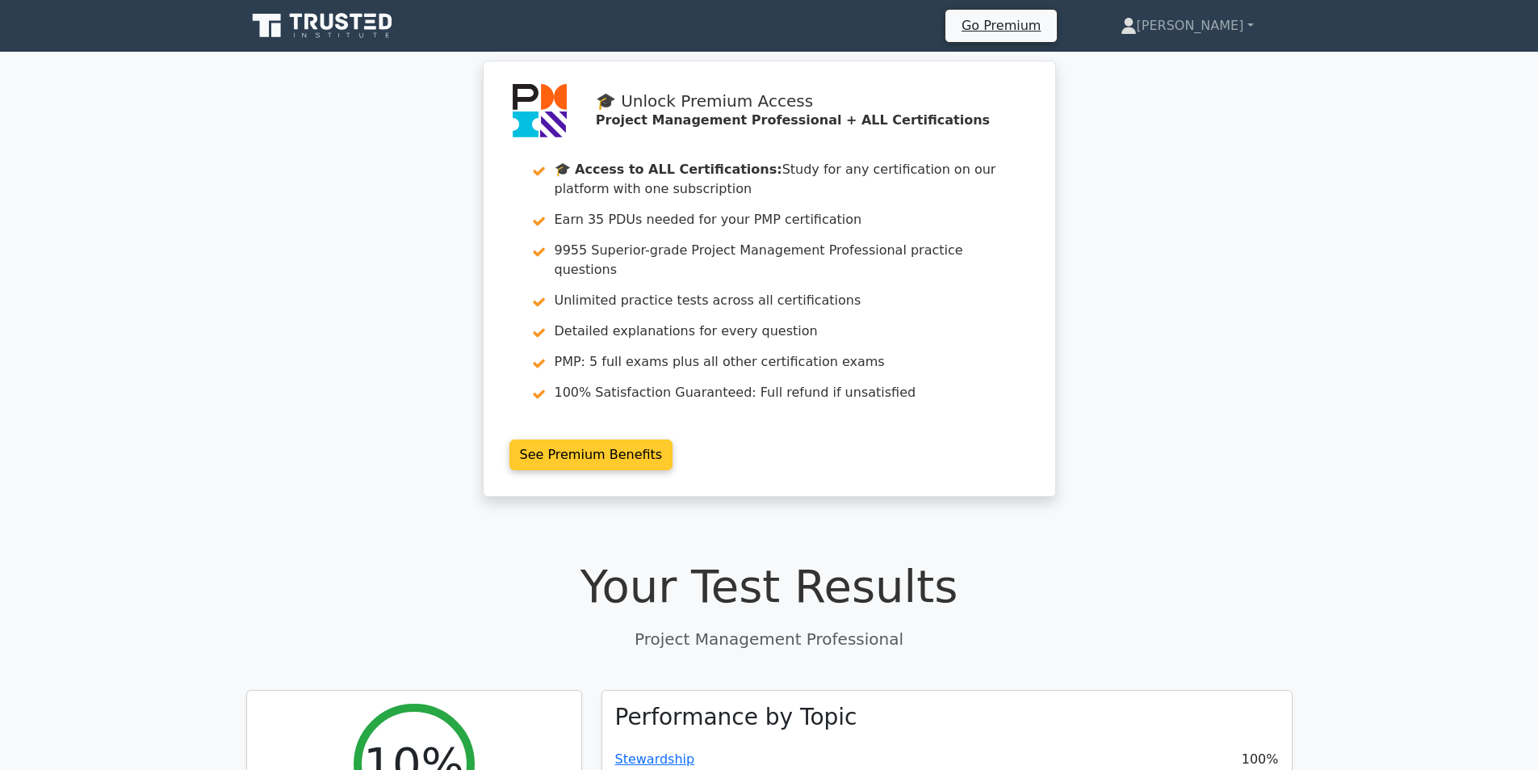
scroll to position [485, 0]
